Goal: Transaction & Acquisition: Subscribe to service/newsletter

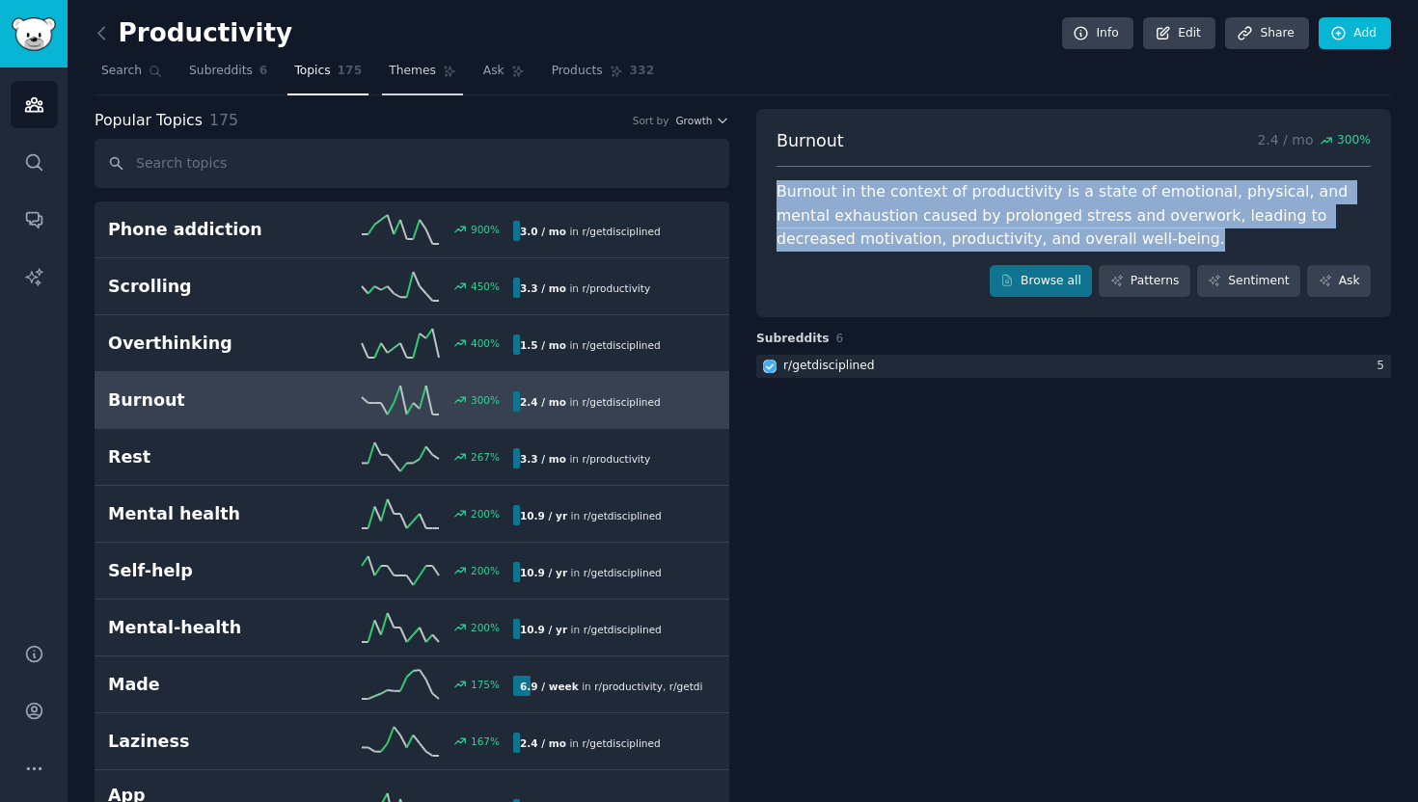
click at [428, 63] on span "Themes" at bounding box center [412, 71] width 47 height 17
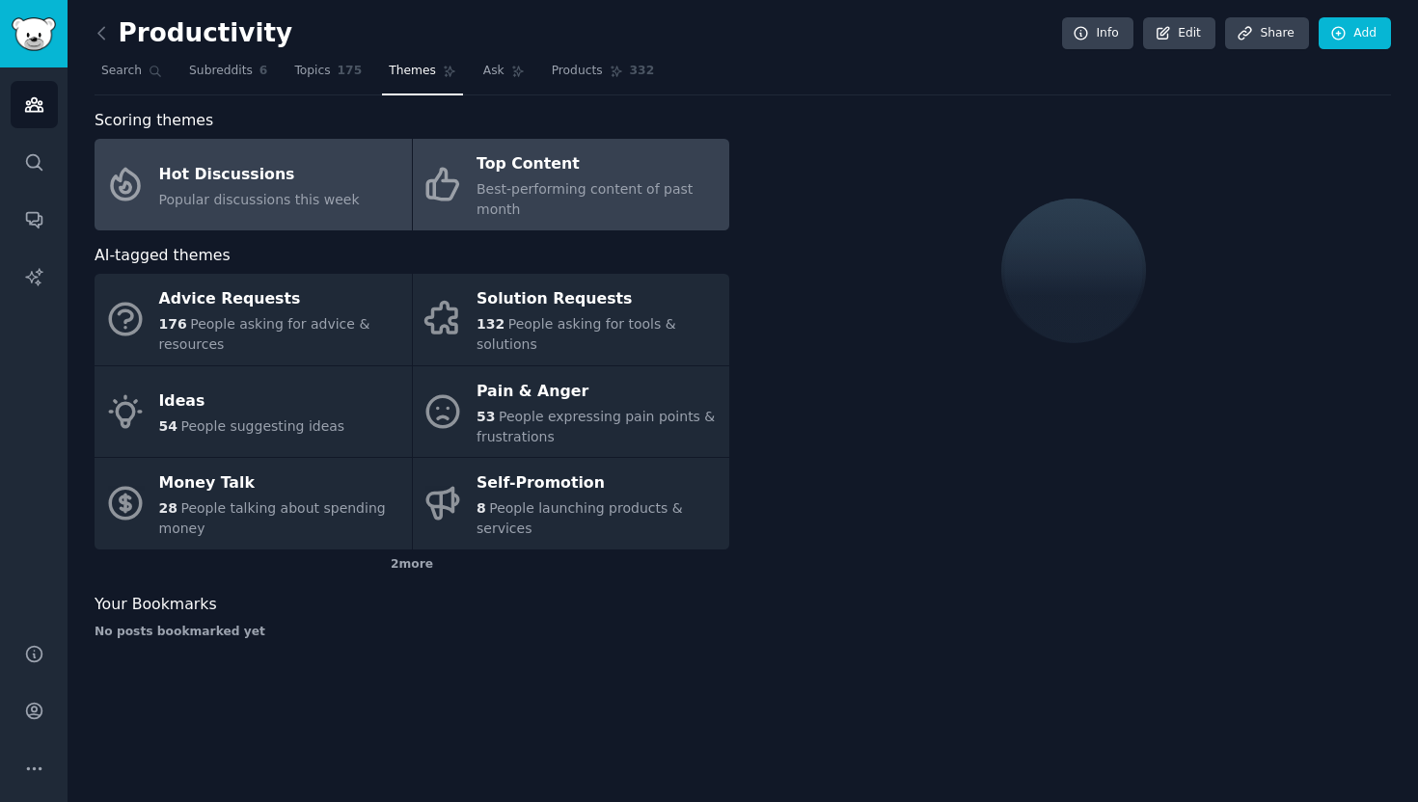
click at [490, 176] on div "Top Content" at bounding box center [597, 164] width 243 height 31
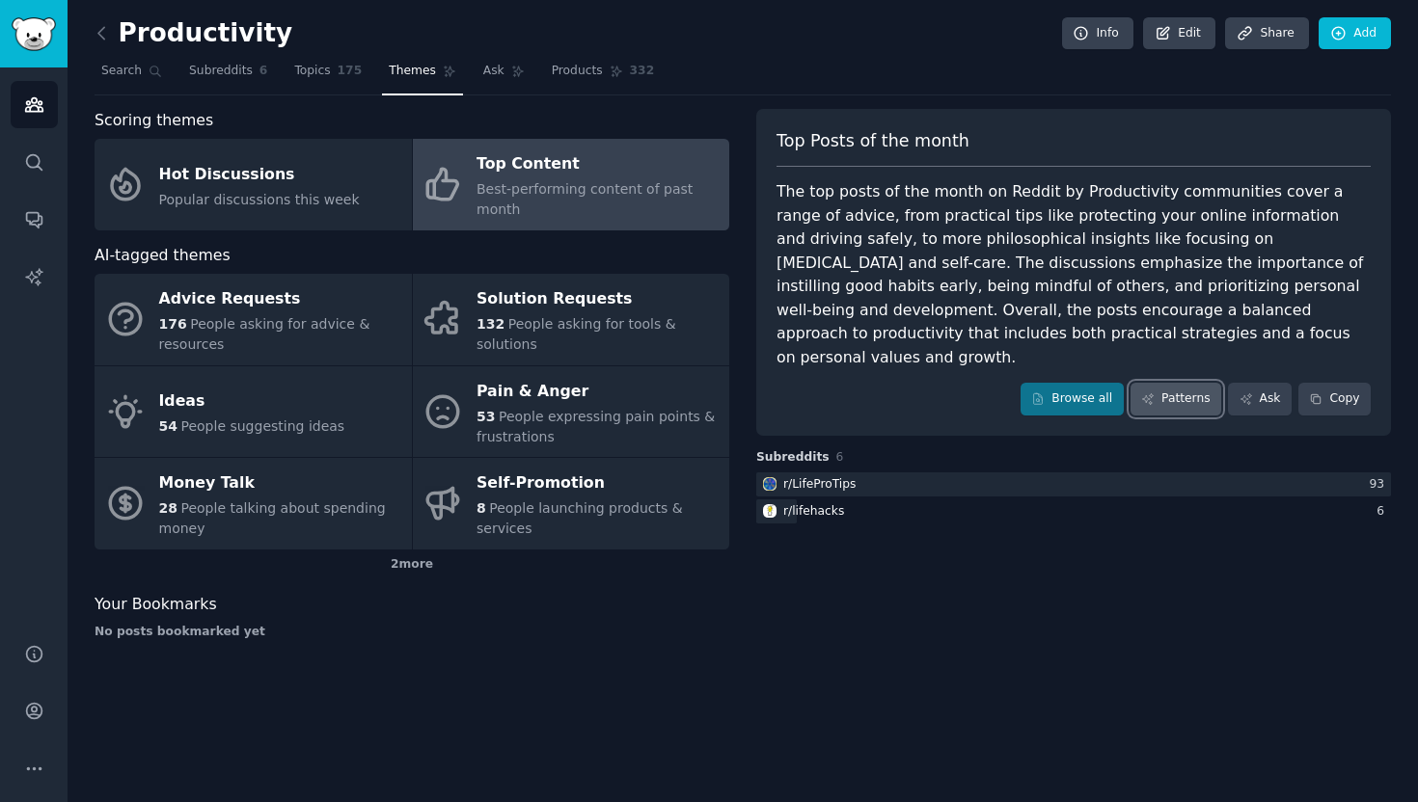
click at [1194, 389] on link "Patterns" at bounding box center [1175, 399] width 91 height 33
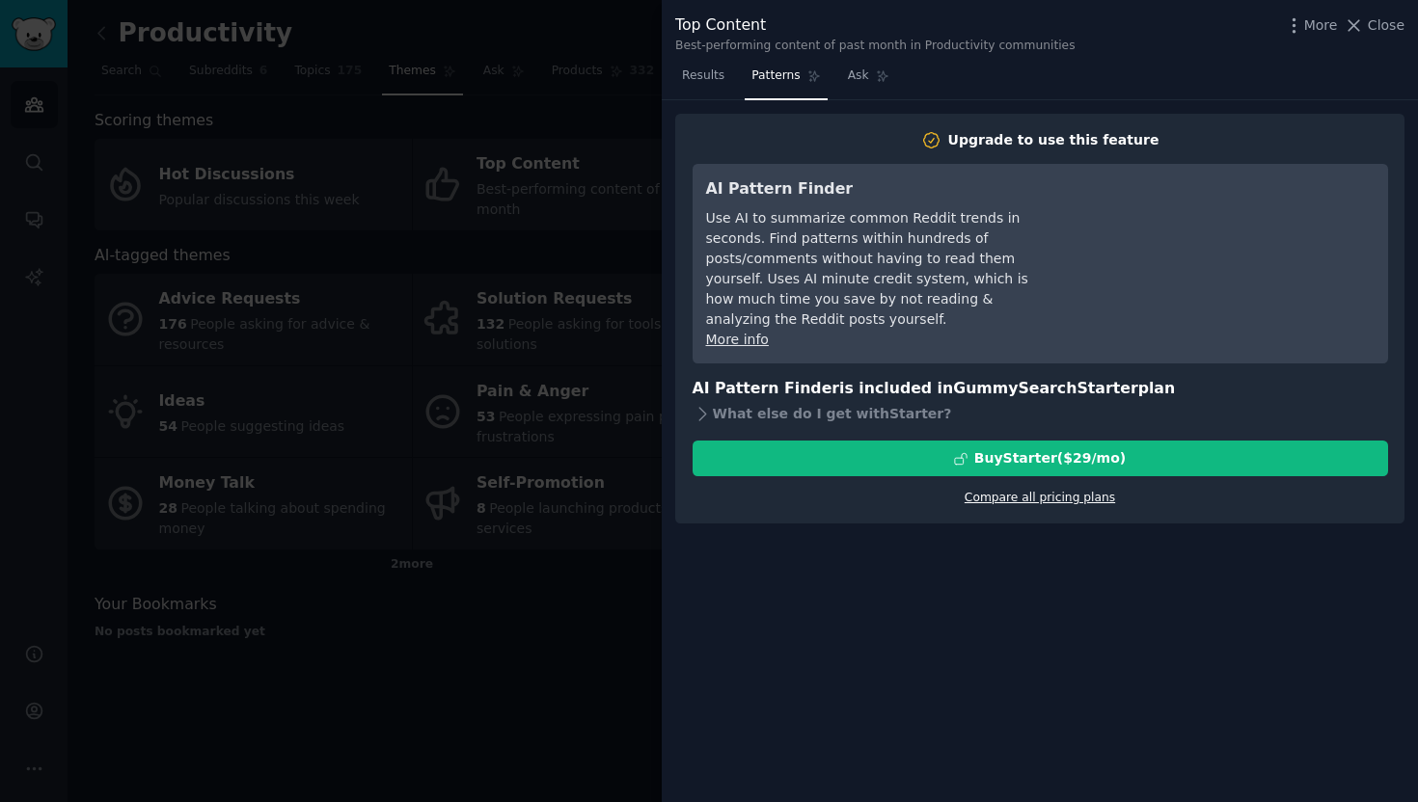
click at [1046, 491] on link "Compare all pricing plans" at bounding box center [1039, 498] width 150 height 14
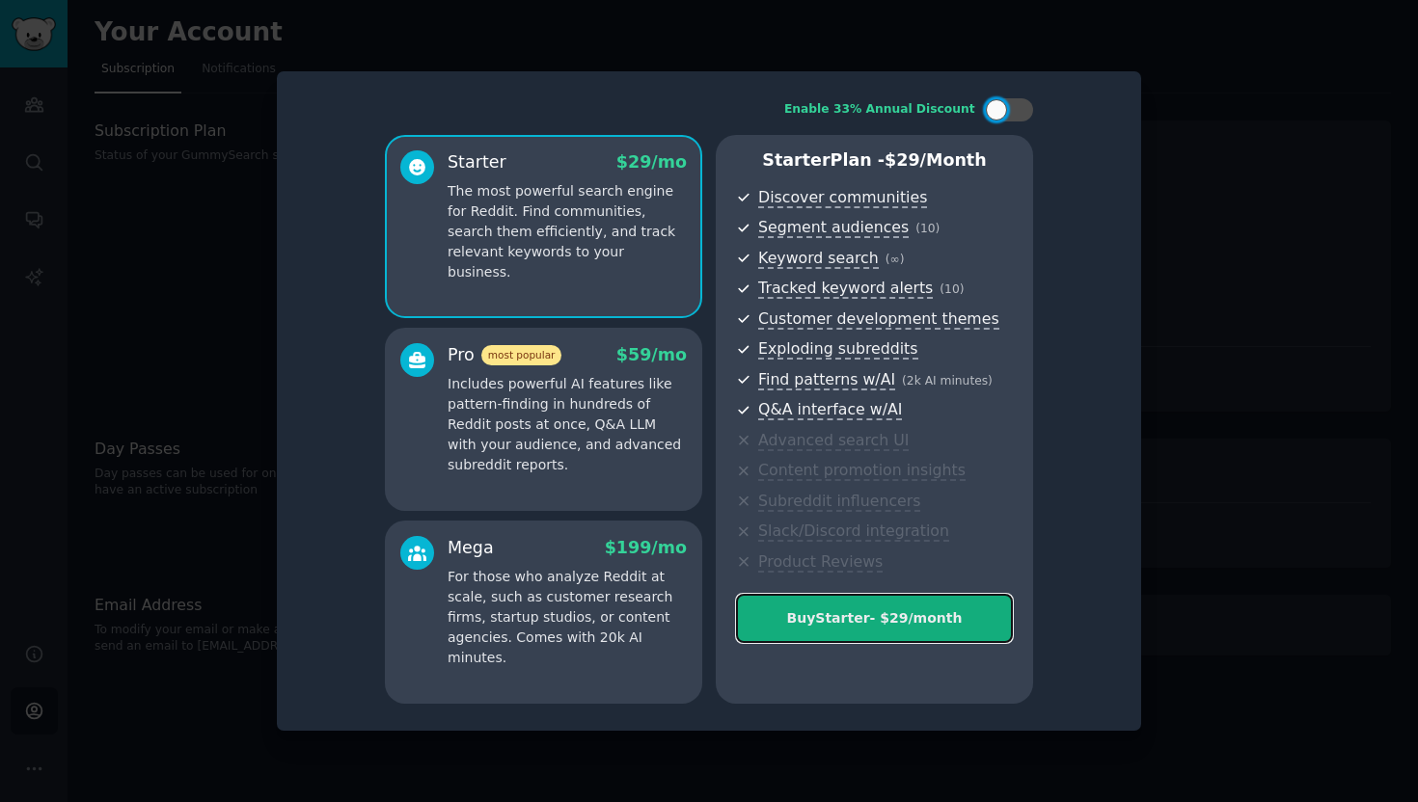
click at [848, 631] on button "Buy Starter - $ 29 /month" at bounding box center [874, 618] width 277 height 49
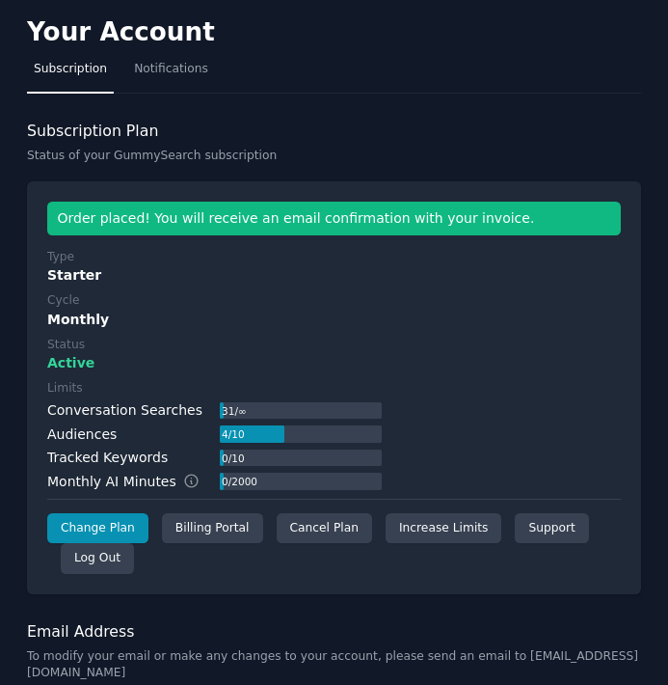
click at [233, 427] on div "4 / 10" at bounding box center [233, 433] width 26 height 17
click at [225, 456] on div "0 / 10" at bounding box center [233, 457] width 26 height 17
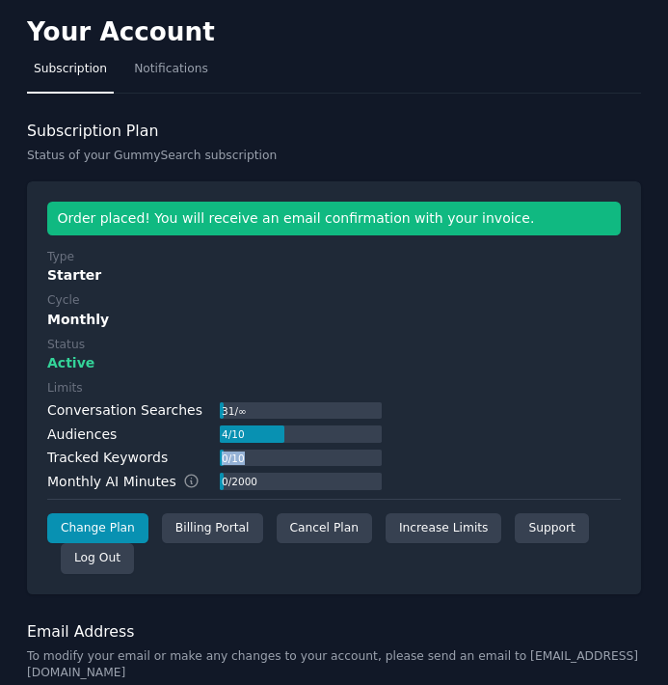
click at [225, 456] on div "0 / 10" at bounding box center [233, 457] width 26 height 17
click at [234, 483] on div "0 / 2000" at bounding box center [239, 481] width 39 height 17
click at [440, 470] on div "Limits Conversation Searches 31 / ∞ Audiences 4 / 10 Tracked Keywords 0 / 10 Mo…" at bounding box center [334, 436] width 574 height 112
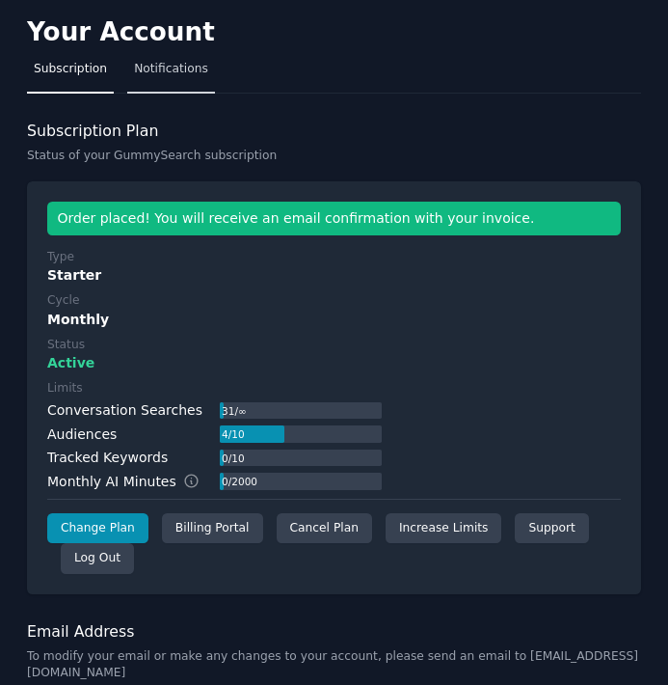
click at [154, 68] on span "Notifications" at bounding box center [171, 69] width 74 height 17
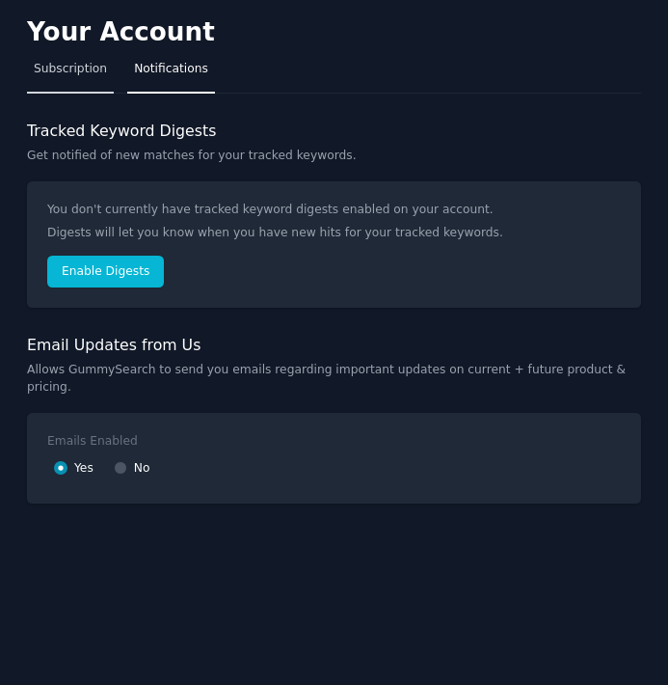
click at [62, 88] on link "Subscription" at bounding box center [70, 74] width 87 height 40
